Goal: Register for event/course

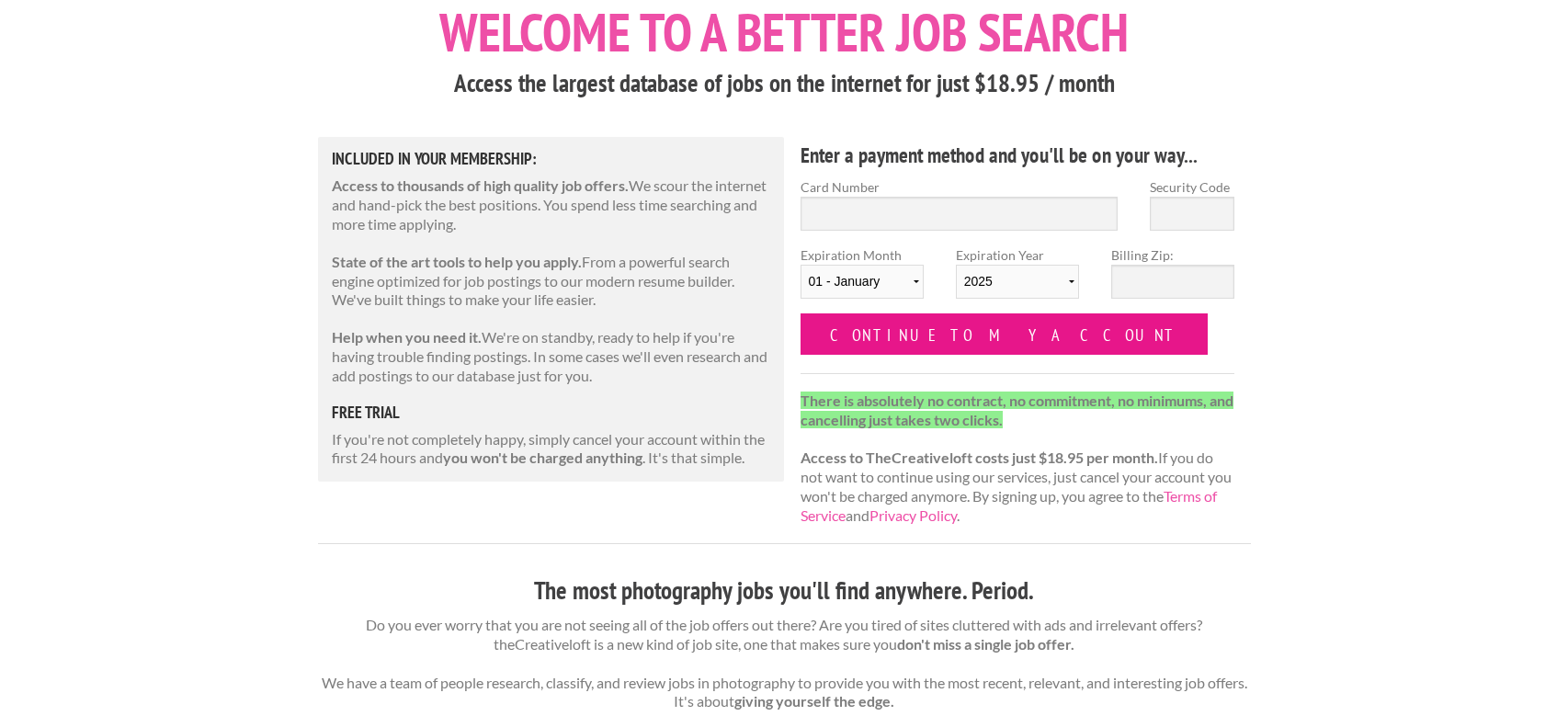
scroll to position [117, 0]
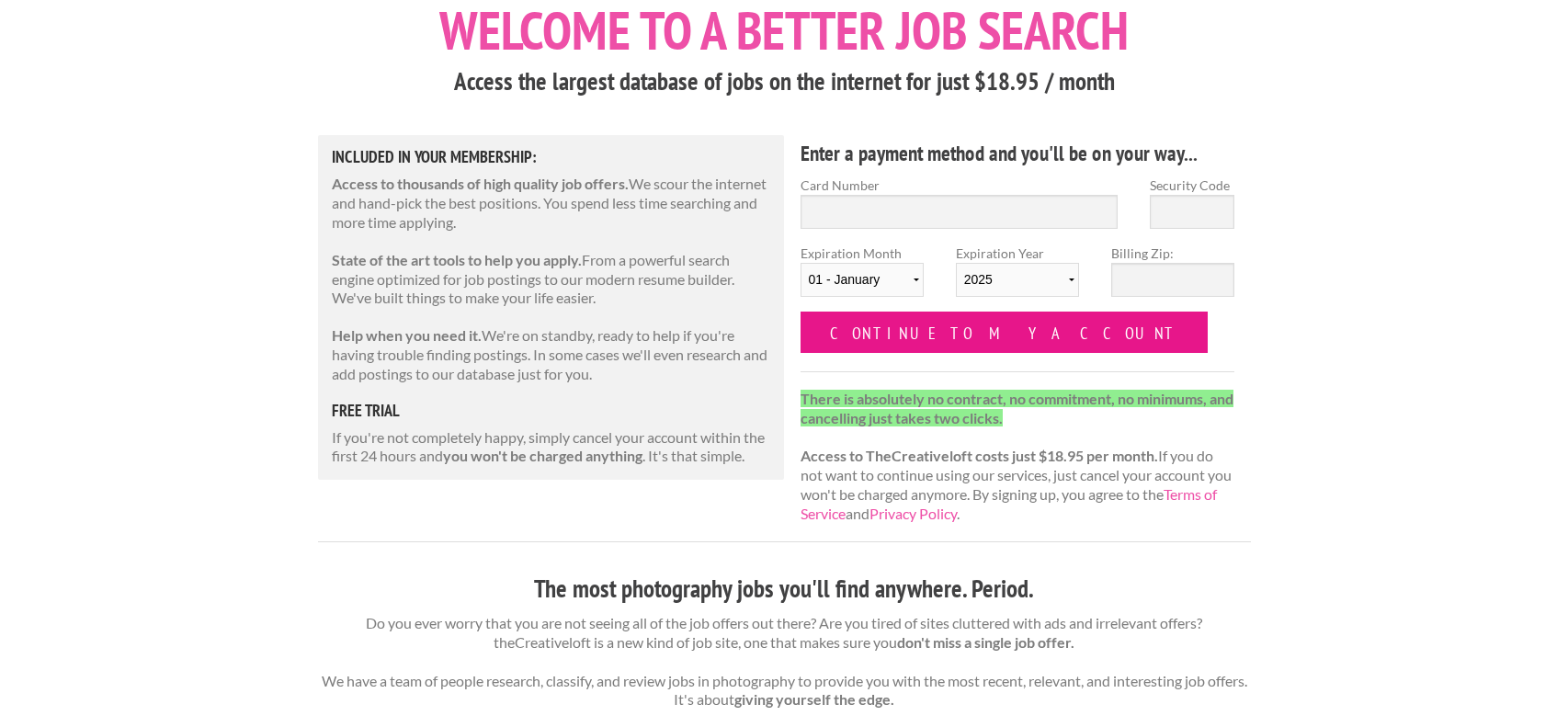
click at [916, 326] on input "Continue to my account" at bounding box center [1004, 332] width 408 height 41
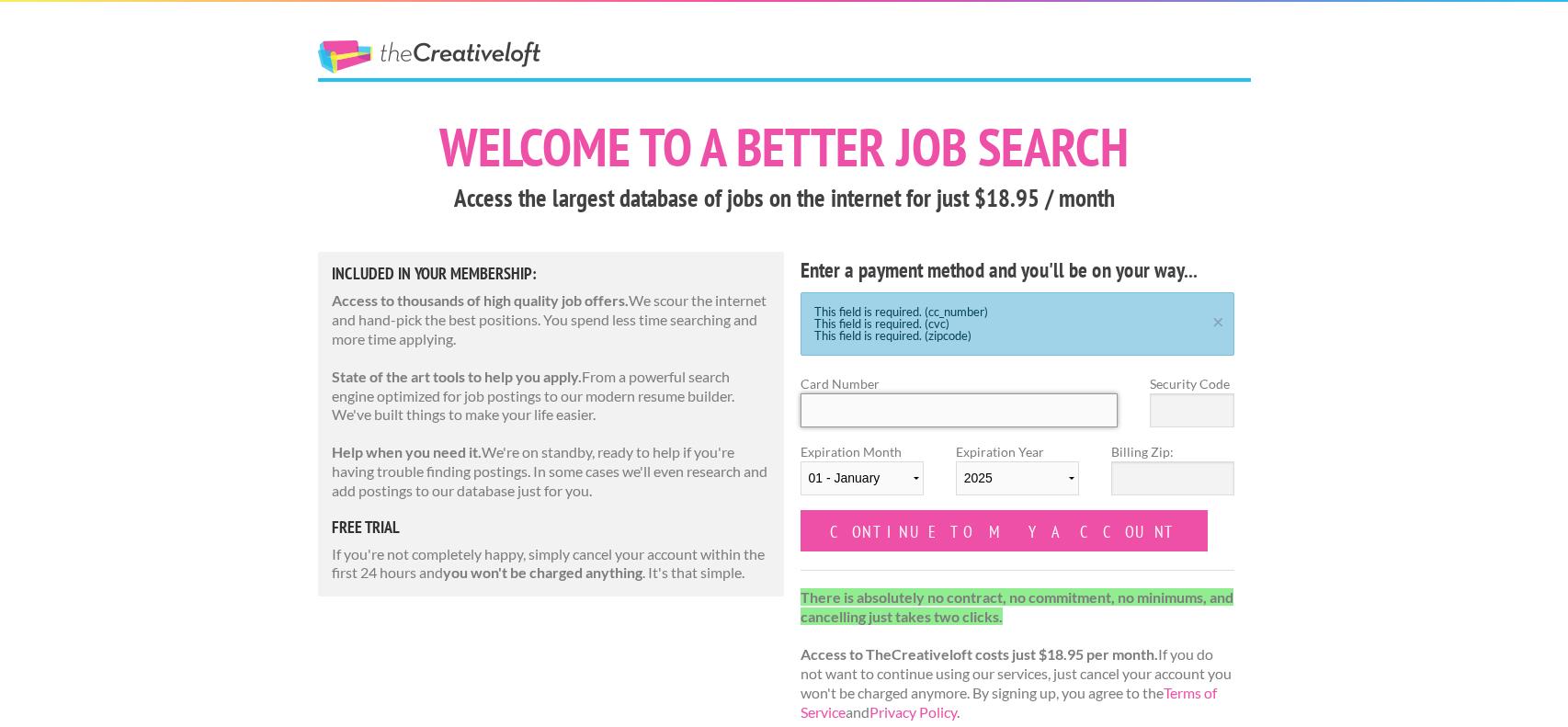
click at [877, 418] on input "Card Number" at bounding box center [959, 410] width 318 height 34
type input "4031 6306 0658 7680"
click at [1203, 412] on input "Security Code" at bounding box center [1192, 410] width 85 height 34
type input "115"
click at [1201, 478] on input "Billing Zip:" at bounding box center [1172, 479] width 123 height 34
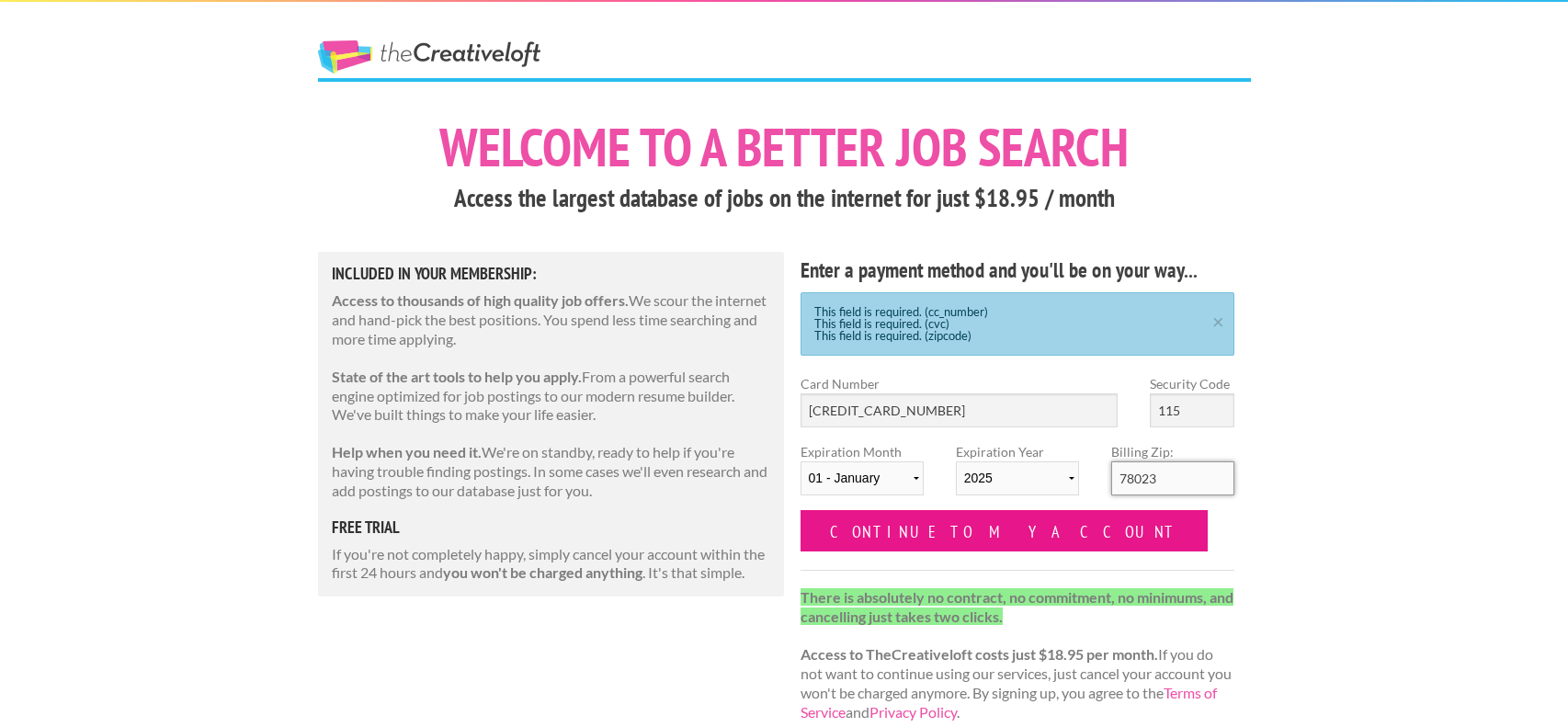
type input "78023"
click at [906, 517] on input "Continue to my account" at bounding box center [1004, 531] width 408 height 41
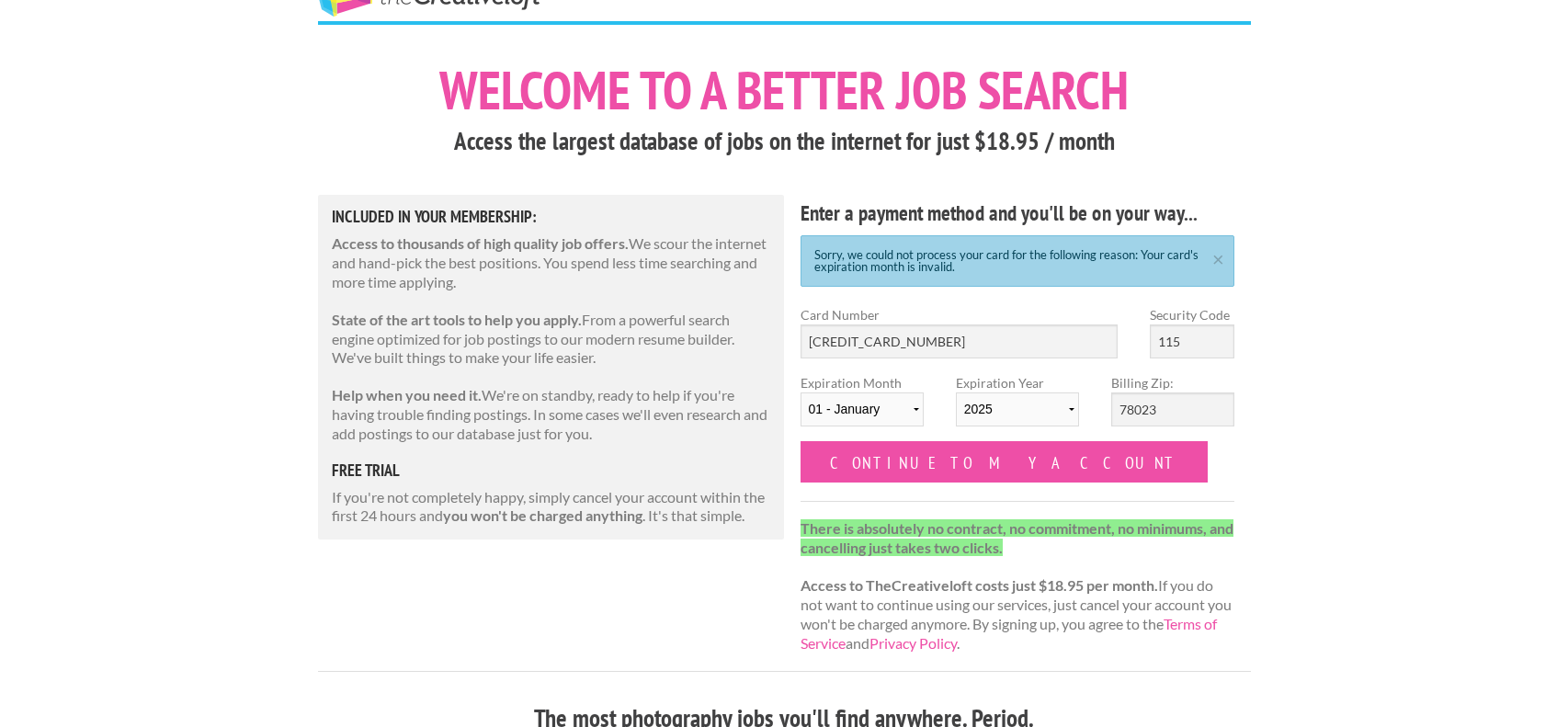
scroll to position [67, 0]
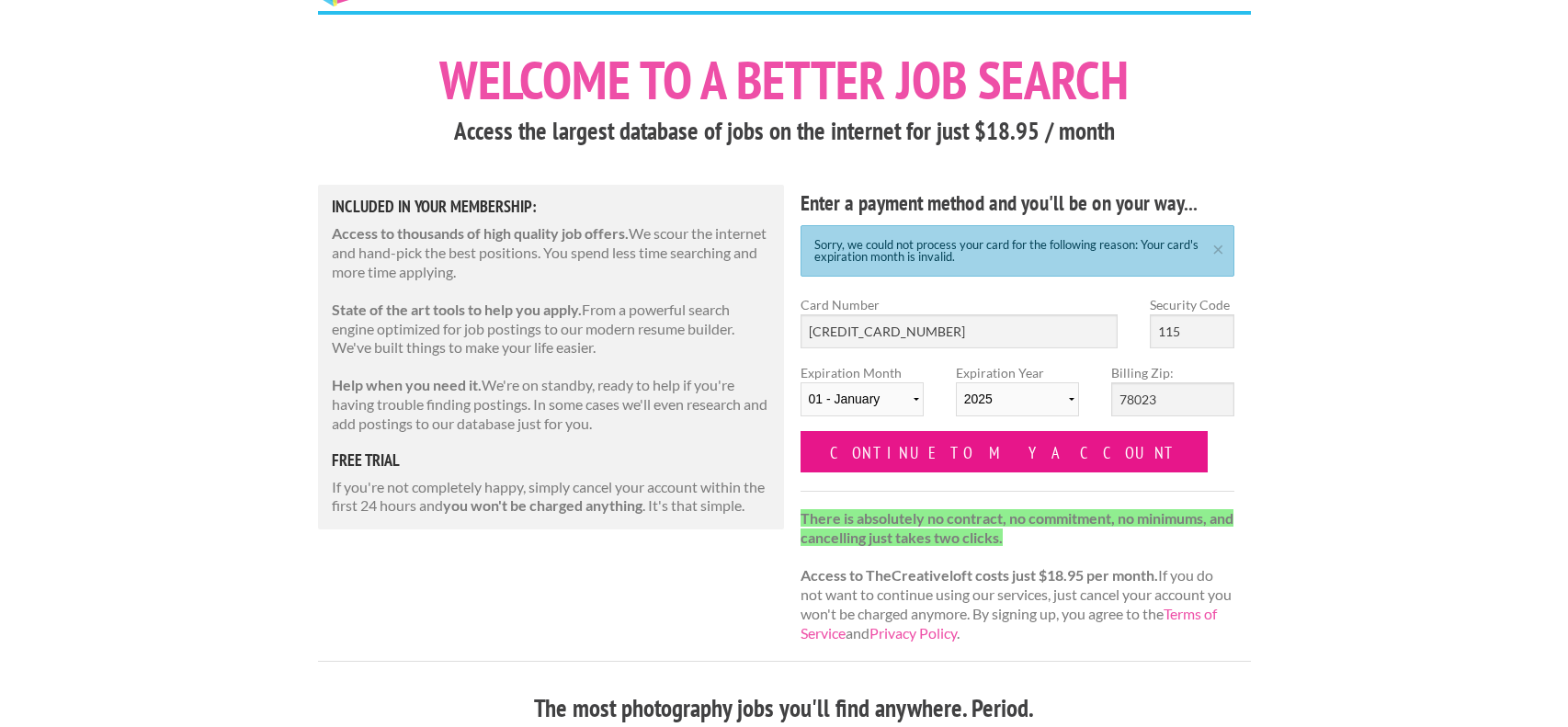
click at [949, 450] on input "Continue to my account" at bounding box center [1004, 451] width 408 height 41
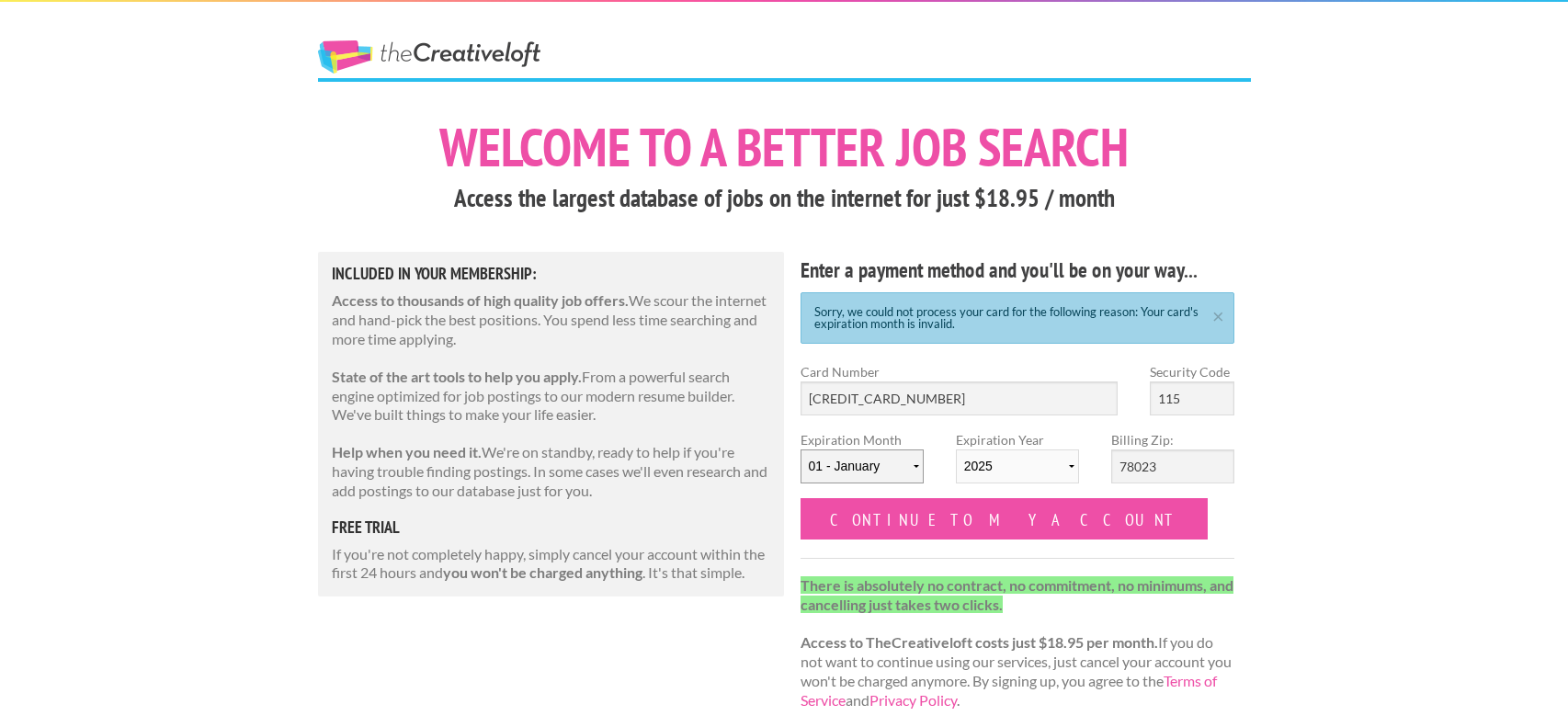
click at [902, 472] on select "01 - January 02 - February 03 - March 04 - April 05 - May 06 - June 07 - July 0…" at bounding box center [861, 466] width 123 height 34
select select "04"
click at [800, 450] on select "01 - January 02 - February 03 - March 04 - April 05 - May 06 - June 07 - July 0…" at bounding box center [861, 466] width 123 height 34
click at [1022, 468] on select "2025 2026 2027 2028 2029 2030 2031 2032 2033 2034" at bounding box center [1017, 466] width 123 height 34
select select "2029"
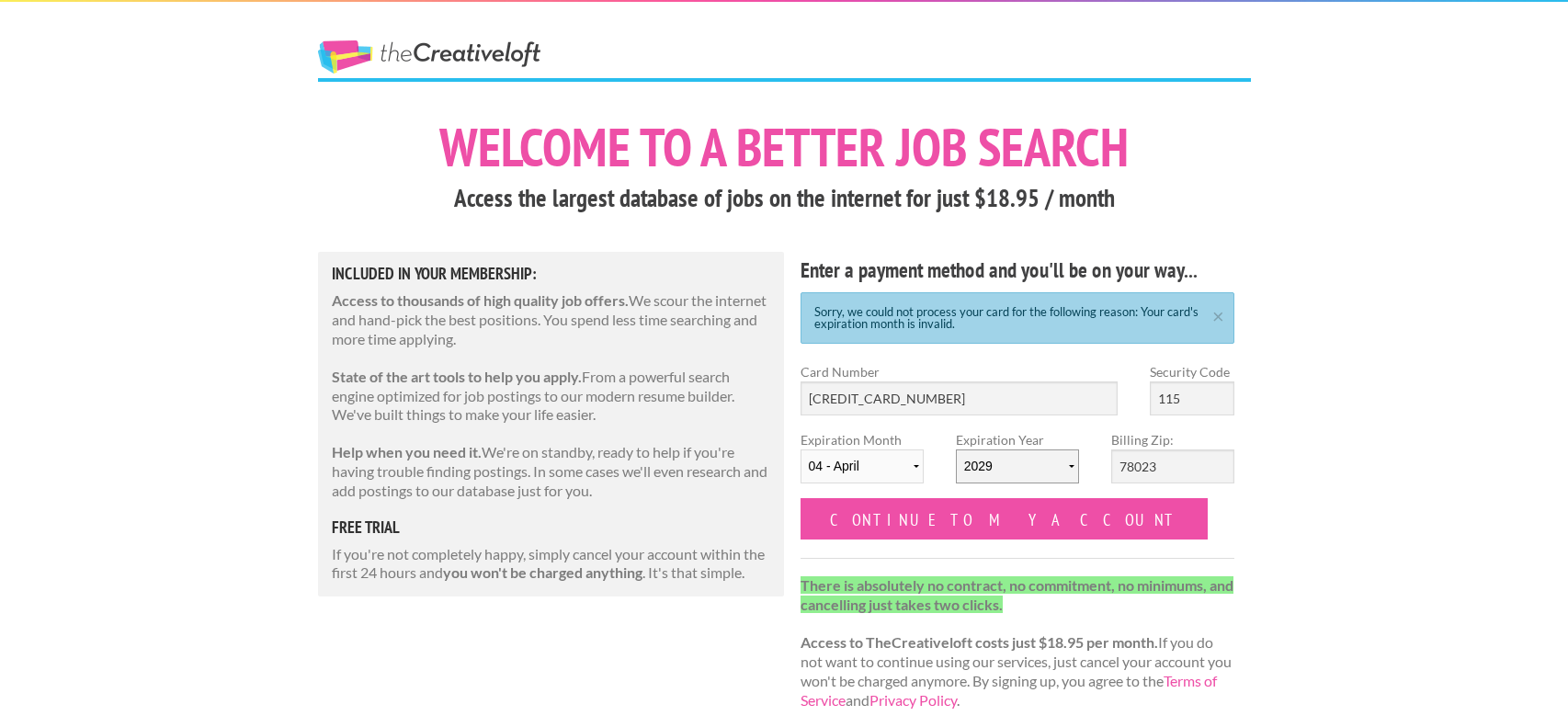
click at [956, 450] on select "2025 2026 2027 2028 2029 2030 2031 2032 2033 2034" at bounding box center [1017, 466] width 123 height 34
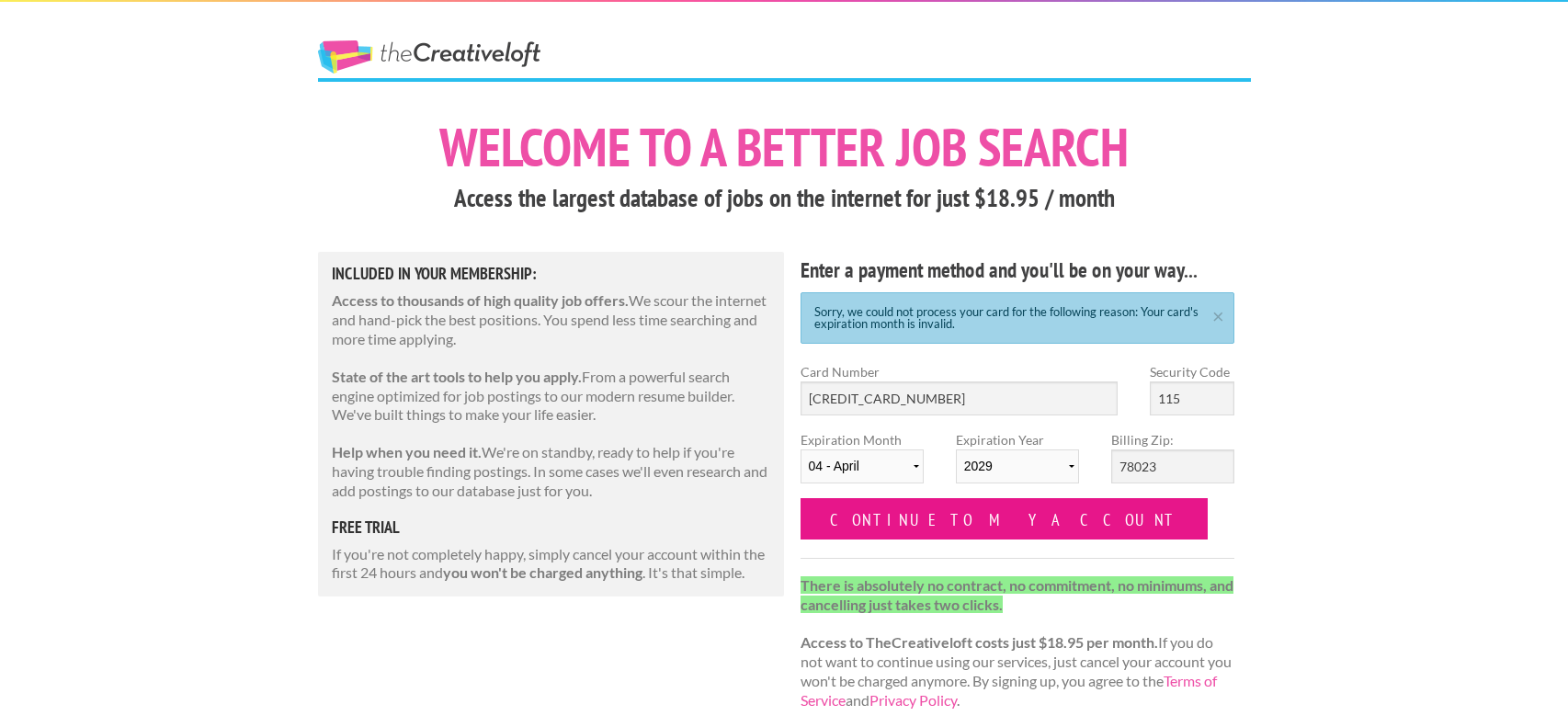
click at [937, 531] on input "Continue to my account" at bounding box center [1004, 519] width 408 height 41
